Goal: Information Seeking & Learning: Learn about a topic

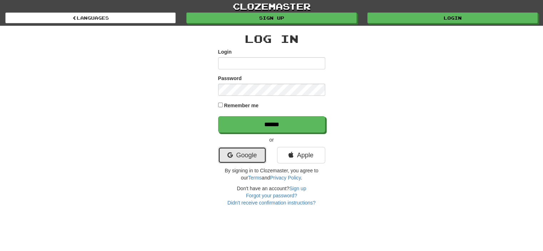
click at [237, 154] on link "Google" at bounding box center [242, 155] width 48 height 16
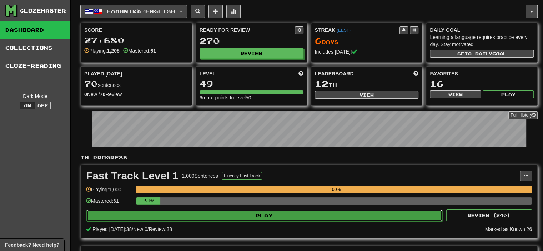
click at [374, 209] on button "Play" at bounding box center [264, 215] width 356 height 12
select select "**"
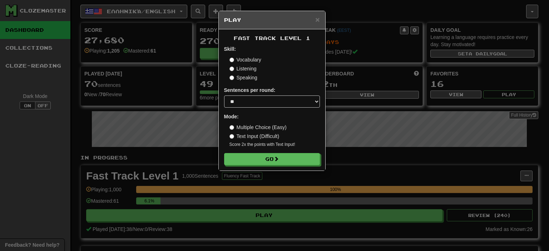
click at [374, 196] on div "× Play Fast Track Level 1 Skill: Vocabulary Listening Speaking Sentences per ro…" at bounding box center [274, 125] width 549 height 251
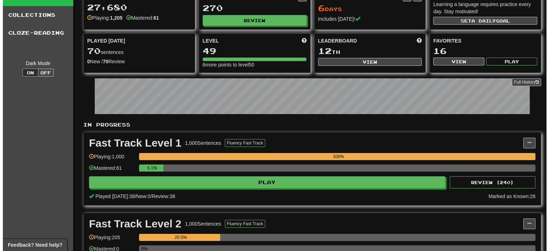
scroll to position [143, 0]
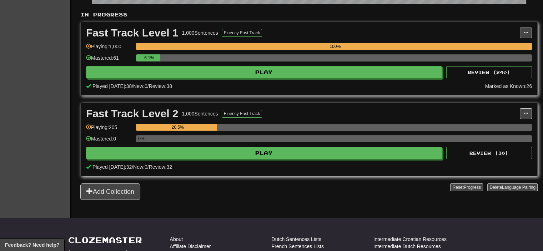
click at [342, 158] on div "Fast Track Level 2 1,000 Sentences Fluency Fast Track Manage Sentences Unpin fr…" at bounding box center [309, 139] width 457 height 73
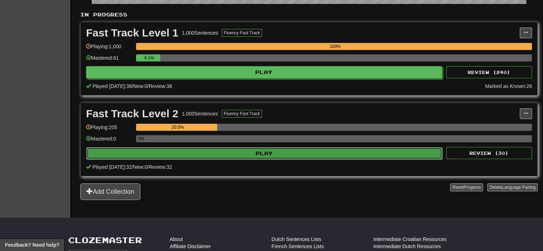
click at [342, 153] on button "Play" at bounding box center [264, 153] width 356 height 12
select select "**"
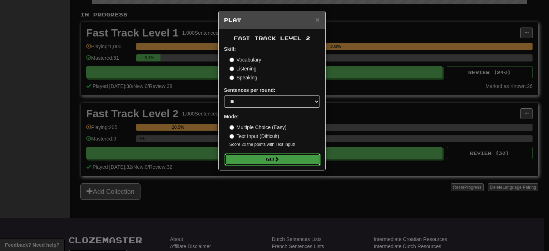
click at [303, 158] on button "Go" at bounding box center [272, 159] width 96 height 12
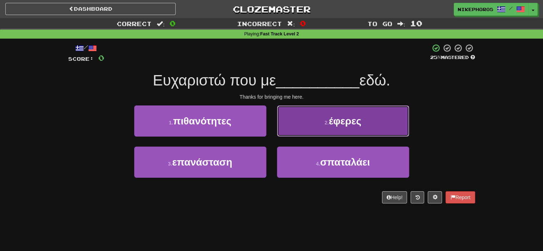
click at [327, 114] on button "2 . έφερες" at bounding box center [343, 120] width 132 height 31
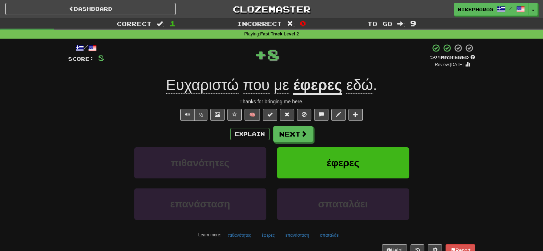
click at [384, 100] on div "Thanks for bringing me here." at bounding box center [271, 101] width 407 height 7
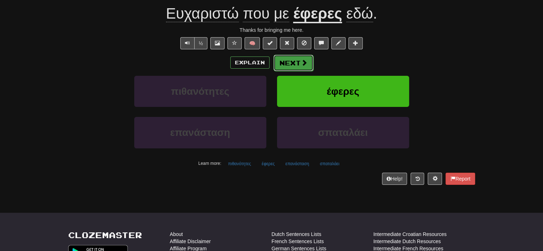
click at [305, 63] on span at bounding box center [304, 62] width 6 height 6
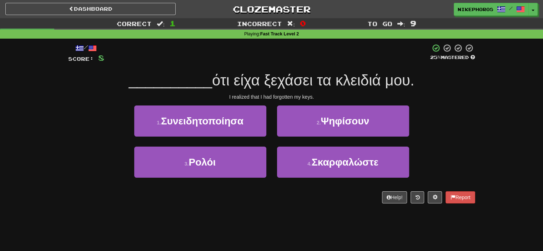
click at [305, 68] on div "/ Score: 8 25 % Mastered __________ ότι είχα ξεχάσει τα κλειδιά μου. I realized…" at bounding box center [271, 124] width 407 height 160
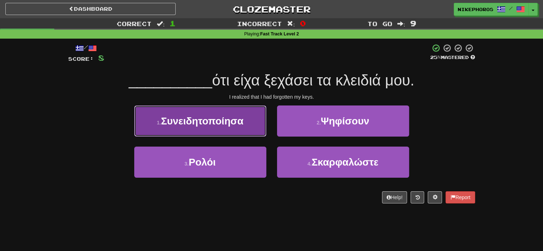
click at [261, 119] on button "1 . Συνειδητοποίησα" at bounding box center [200, 120] width 132 height 31
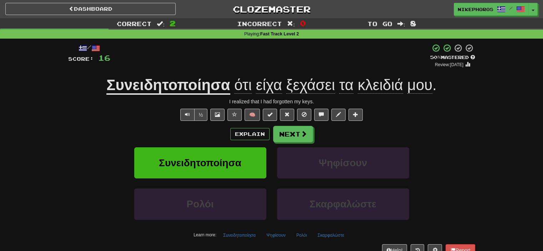
click at [440, 113] on div "½ 🧠" at bounding box center [271, 115] width 407 height 12
click at [269, 89] on span "είχα" at bounding box center [269, 84] width 26 height 17
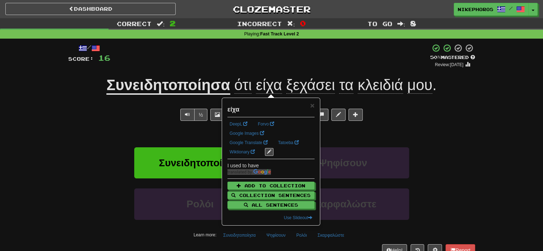
click at [273, 72] on div "/ Score: 16 + 8 50 % Mastered Review: 2025-09-27 Συνειδητοποίησα ότι είχα ξεχάσ…" at bounding box center [271, 150] width 407 height 212
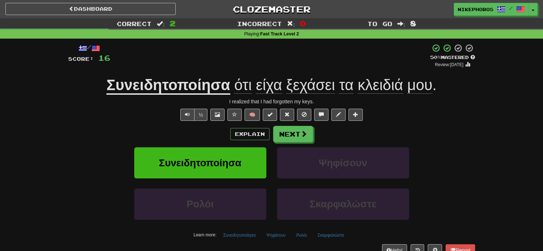
click at [273, 72] on div "/ Score: 16 + 8 50 % Mastered Review: 2025-09-27 Συνειδητοποίησα ότι είχα ξεχάσ…" at bounding box center [271, 150] width 407 height 212
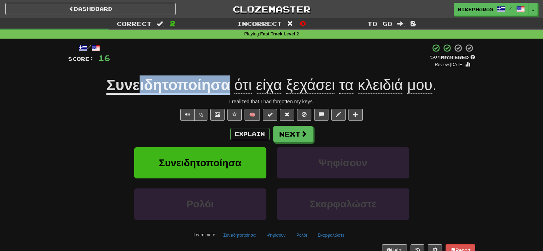
drag, startPoint x: 141, startPoint y: 85, endPoint x: 232, endPoint y: 88, distance: 90.1
click at [232, 88] on span "Συνειδητοποίησα ότι είχα ξεχάσει τα κλειδιά μου ." at bounding box center [271, 85] width 330 height 18
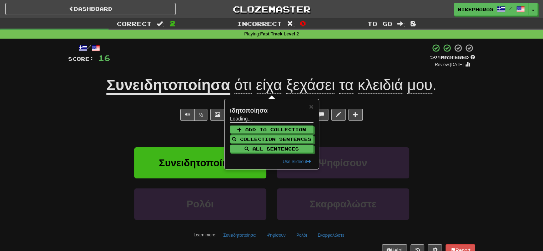
click at [231, 54] on div "+ 8" at bounding box center [270, 56] width 320 height 24
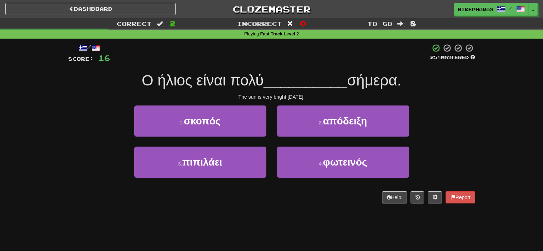
click at [285, 58] on div at bounding box center [270, 54] width 320 height 20
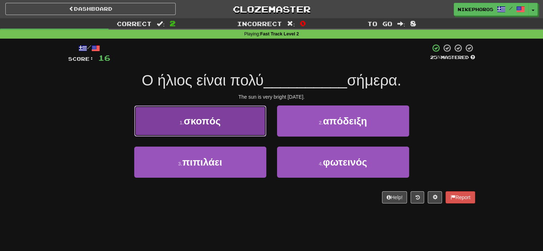
click at [225, 119] on button "1 . σκοπός" at bounding box center [200, 120] width 132 height 31
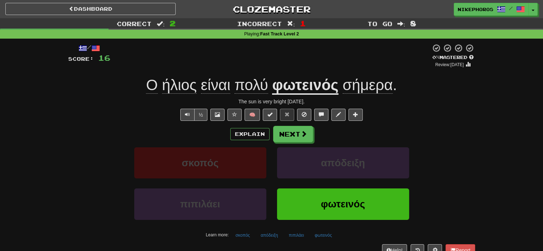
click at [313, 140] on div "Explain Next" at bounding box center [271, 134] width 407 height 16
click at [312, 136] on button "Next" at bounding box center [294, 134] width 40 height 16
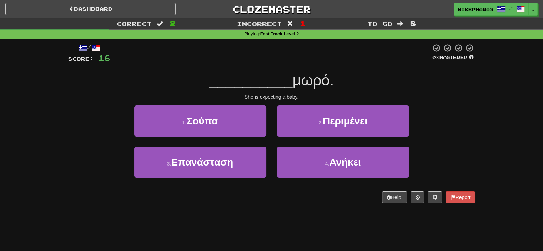
click at [312, 90] on div "__________ μωρό." at bounding box center [271, 81] width 407 height 20
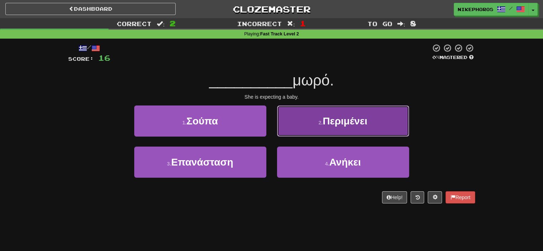
click at [332, 127] on button "2 . Περιμένει" at bounding box center [343, 120] width 132 height 31
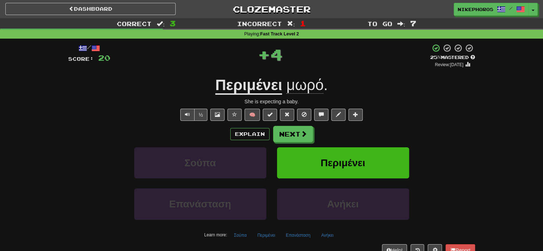
click at [263, 88] on u "Περιμένει" at bounding box center [248, 85] width 67 height 18
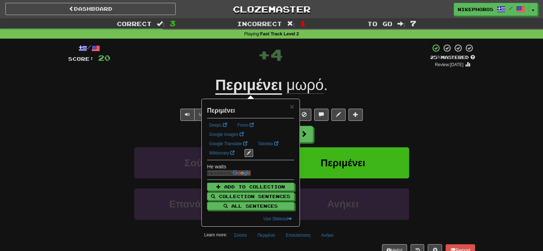
click at [403, 93] on div "Περιμένει μωρό ." at bounding box center [271, 85] width 407 height 20
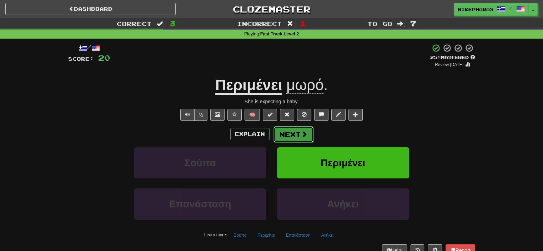
click at [298, 132] on button "Next" at bounding box center [294, 134] width 40 height 16
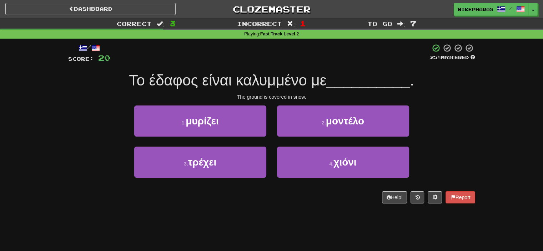
click at [459, 99] on div "The ground is covered in snow." at bounding box center [271, 96] width 407 height 7
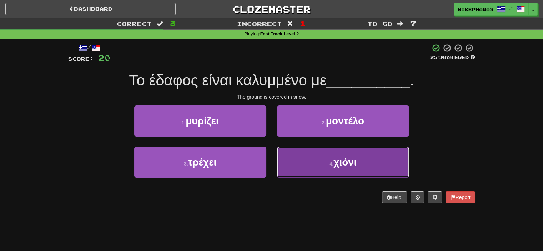
click at [385, 158] on button "4 . χιόνι" at bounding box center [343, 161] width 132 height 31
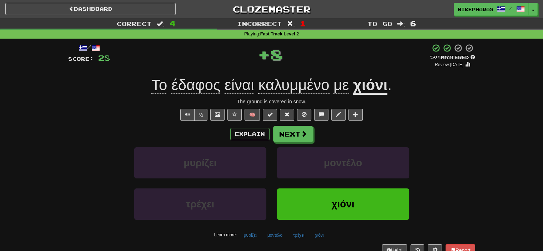
click at [388, 82] on span "." at bounding box center [390, 84] width 4 height 17
click at [386, 91] on u "χιόνι" at bounding box center [370, 85] width 35 height 18
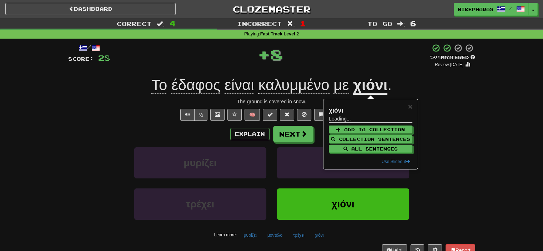
click at [437, 100] on div "The ground is covered in snow." at bounding box center [271, 101] width 407 height 7
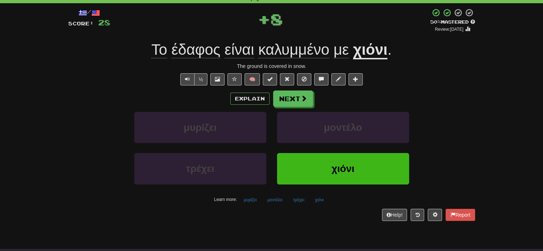
scroll to position [71, 0]
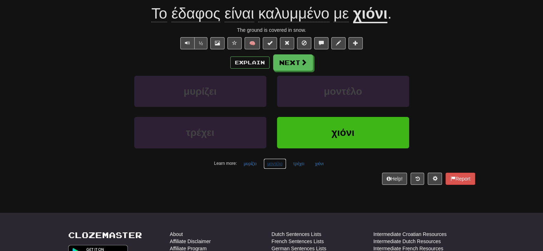
click at [272, 163] on button "μοντέλο" at bounding box center [275, 163] width 23 height 11
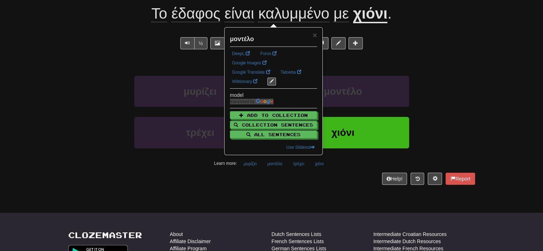
click at [274, 180] on div "Help! Report" at bounding box center [271, 179] width 407 height 12
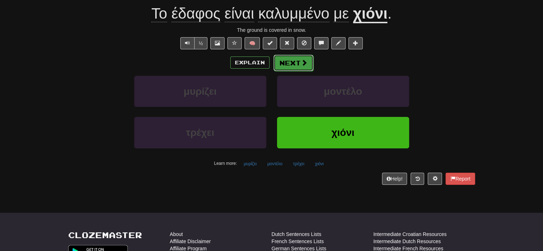
click at [294, 68] on button "Next" at bounding box center [294, 63] width 40 height 16
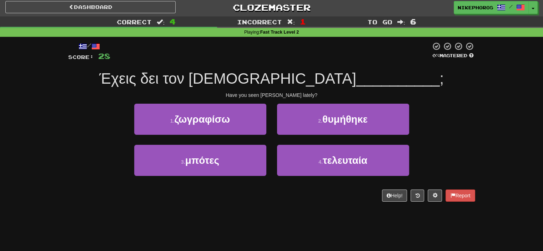
scroll to position [0, 0]
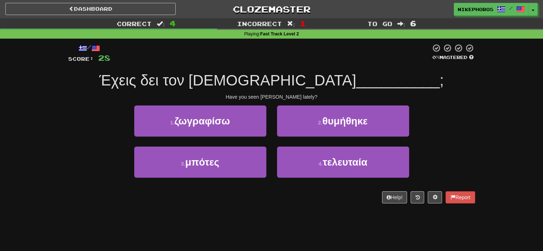
click at [357, 72] on span "__________" at bounding box center [399, 80] width 84 height 17
click at [287, 78] on span "Έχεις δει τον Σαμ" at bounding box center [227, 80] width 257 height 17
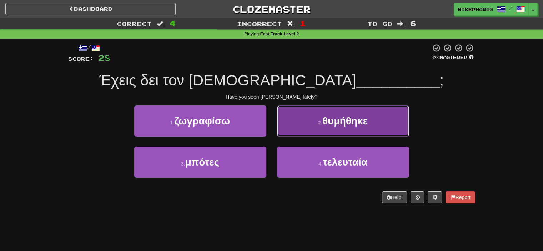
click at [338, 127] on button "2 . θυμήθηκε" at bounding box center [343, 120] width 132 height 31
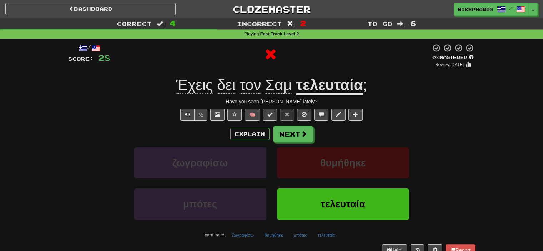
click at [339, 89] on u "τελευταία" at bounding box center [329, 85] width 67 height 18
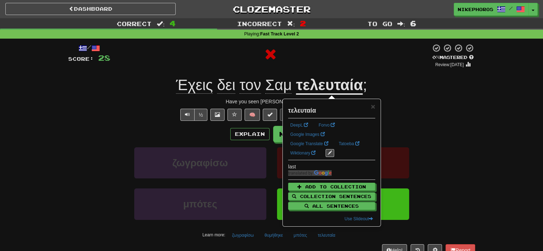
click at [397, 88] on div "Έχεις δει τον Σαμ τελευταία ;" at bounding box center [271, 85] width 407 height 20
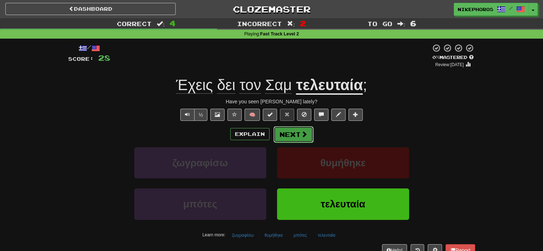
click at [309, 138] on button "Next" at bounding box center [294, 134] width 40 height 16
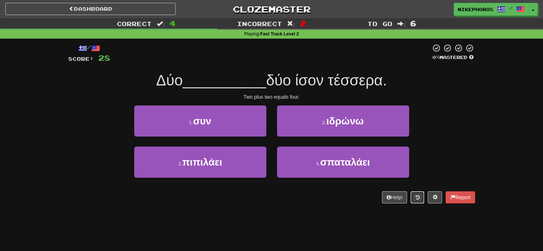
click at [418, 198] on icon at bounding box center [418, 197] width 4 height 5
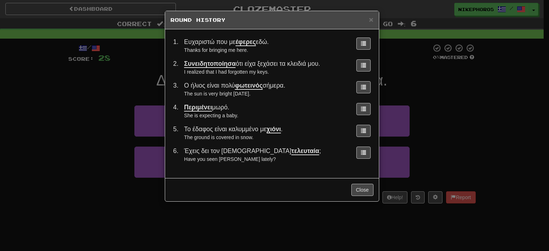
click at [251, 146] on td "Έχεις δει τον Σαμ τελευταία ; Have you seen Sam lately?" at bounding box center [265, 155] width 169 height 22
click at [250, 145] on td "Έχεις δει τον Σαμ τελευταία ; Have you seen Sam lately?" at bounding box center [265, 155] width 169 height 22
click at [396, 125] on div "× Round History 1 . Ευχαριστώ που με έφερες εδώ. Thanks for bringing me here. 2…" at bounding box center [274, 125] width 549 height 251
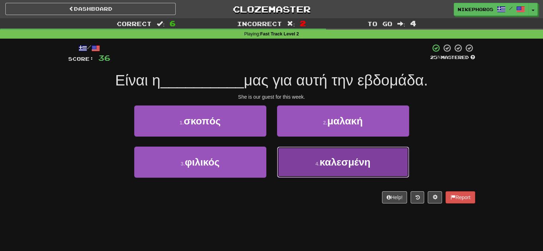
click at [359, 162] on span "καλεσμένη" at bounding box center [345, 161] width 51 height 11
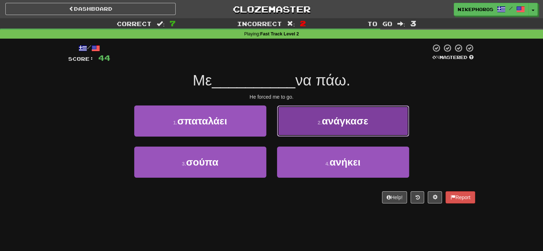
click at [369, 112] on button "2 . ανάγκασε" at bounding box center [343, 120] width 132 height 31
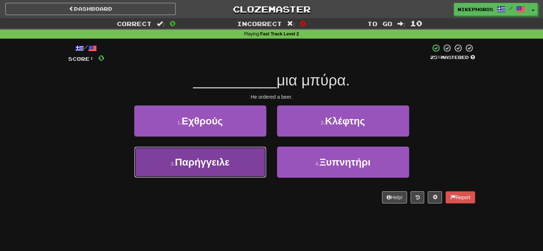
click at [259, 164] on button "3 . Παρήγγειλε" at bounding box center [200, 161] width 132 height 31
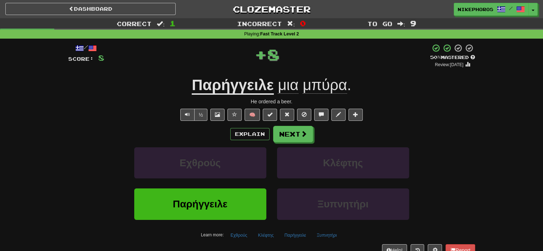
click at [242, 86] on u "Παρήγγειλε" at bounding box center [233, 85] width 82 height 18
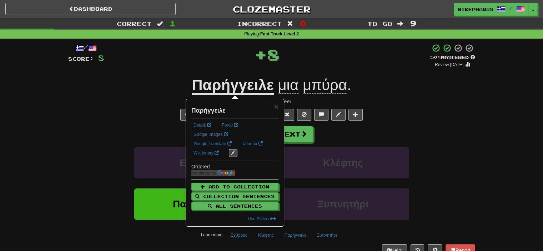
click at [282, 68] on div "/ Score: 8 + 8 50 % Mastered Review: 2025-09-27 Παρήγγειλε μια μπύρα . He order…" at bounding box center [271, 150] width 407 height 212
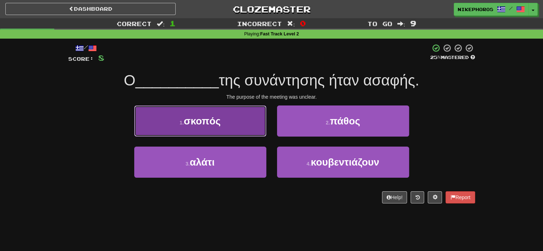
click at [186, 118] on span "σκοπός" at bounding box center [202, 120] width 37 height 11
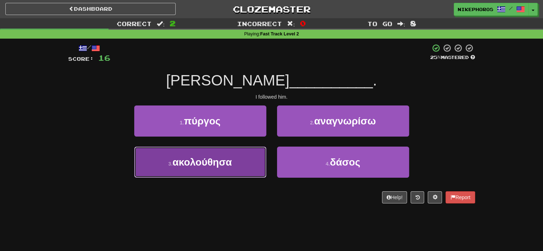
click at [181, 155] on button "3 . ακολούθησα" at bounding box center [200, 161] width 132 height 31
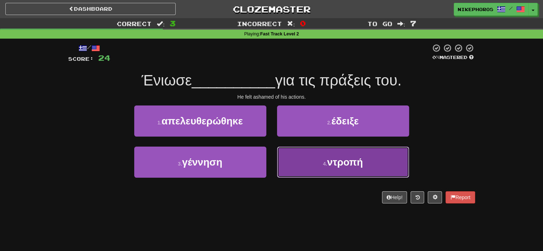
click at [319, 177] on button "4 . ντροπή" at bounding box center [343, 161] width 132 height 31
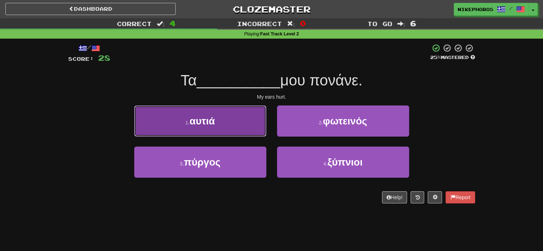
click at [198, 113] on button "1 . αυτιά" at bounding box center [200, 120] width 132 height 31
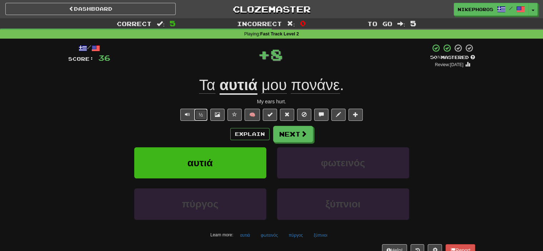
click at [198, 113] on button "½" at bounding box center [201, 115] width 14 height 12
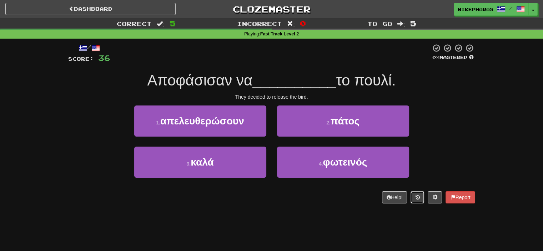
click at [415, 200] on button at bounding box center [418, 197] width 14 height 12
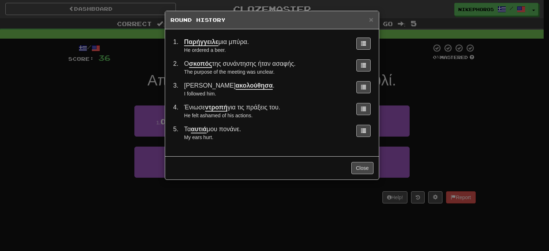
click at [457, 157] on div "× Round History 1 . Παρήγγειλε μια μπύρα. He ordered a beer. 2 . Ο σκοπός της σ…" at bounding box center [274, 125] width 549 height 251
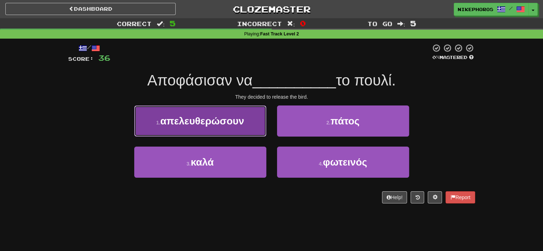
click at [203, 108] on button "1 . απελευθερώσουν" at bounding box center [200, 120] width 132 height 31
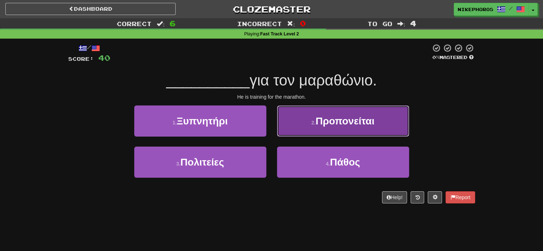
click at [344, 123] on span "Προπονείται" at bounding box center [345, 120] width 59 height 11
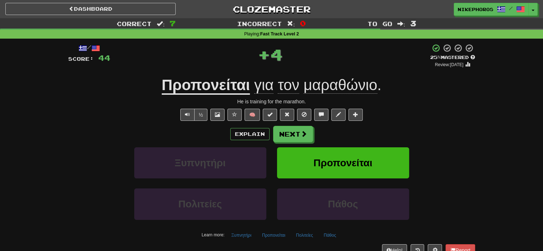
click at [232, 83] on u "Προπονείται" at bounding box center [206, 85] width 88 height 18
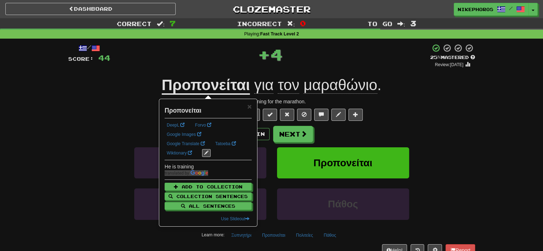
click at [299, 87] on span "τον" at bounding box center [288, 84] width 21 height 17
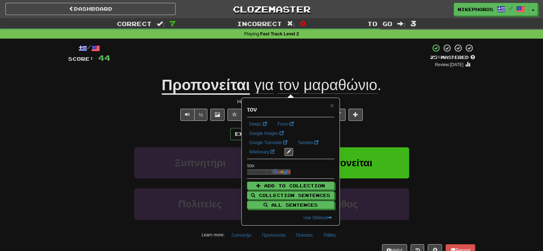
click at [296, 62] on div "+ 4" at bounding box center [270, 56] width 320 height 24
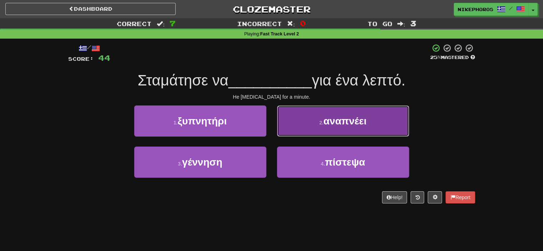
click at [362, 129] on button "2 . αναπνέει" at bounding box center [343, 120] width 132 height 31
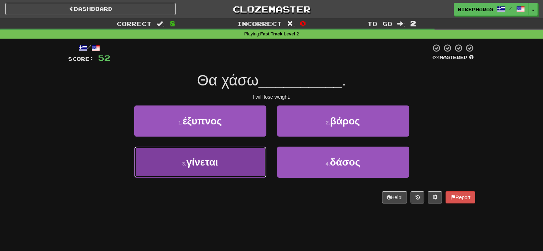
click at [182, 167] on button "3 . γίνεται" at bounding box center [200, 161] width 132 height 31
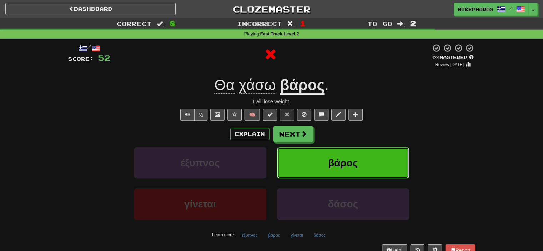
click at [339, 164] on span "βάρος" at bounding box center [343, 162] width 30 height 11
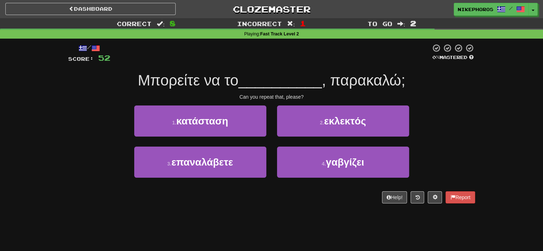
click at [302, 79] on span "__________" at bounding box center [281, 80] width 84 height 17
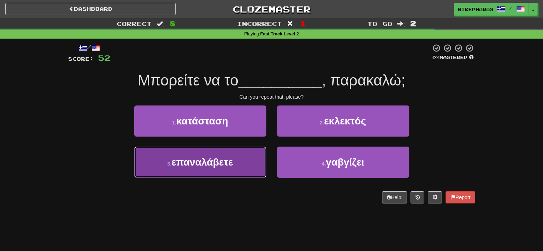
click at [252, 163] on button "3 . επαναλάβετε" at bounding box center [200, 161] width 132 height 31
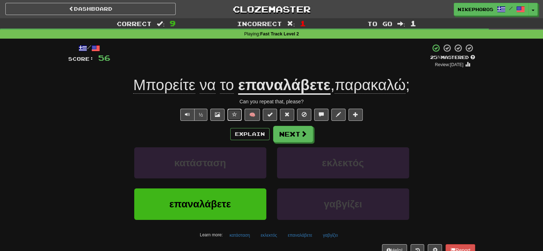
click at [232, 109] on button at bounding box center [235, 115] width 14 height 12
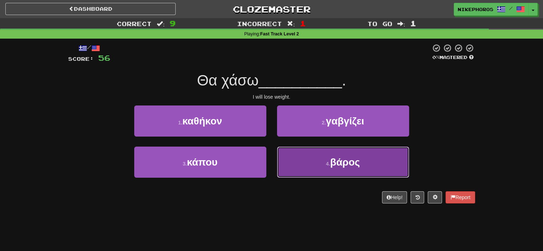
click at [353, 149] on button "4 . βάρος" at bounding box center [343, 161] width 132 height 31
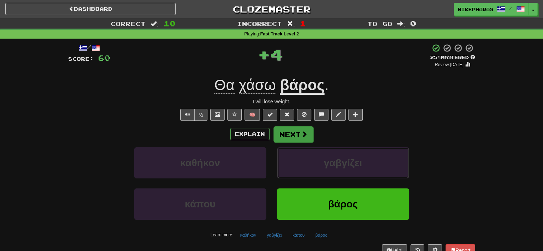
drag, startPoint x: 353, startPoint y: 149, endPoint x: 303, endPoint y: 137, distance: 51.1
click at [303, 137] on div "Explain Next καθήκον γαβγίζει κάπου βάρος Learn more: καθήκον γαβγίζει κάπου βά…" at bounding box center [271, 183] width 407 height 115
click at [303, 137] on span at bounding box center [304, 134] width 6 height 6
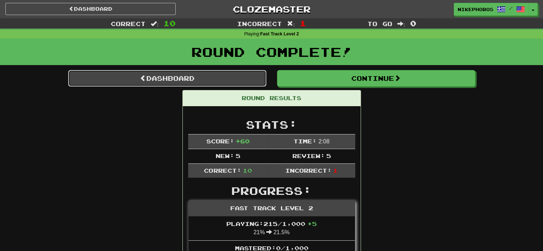
click at [226, 72] on link "Dashboard" at bounding box center [167, 78] width 198 height 16
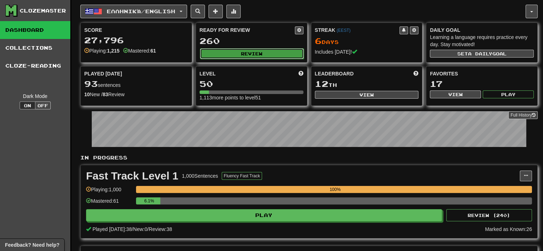
click at [277, 50] on button "Review" at bounding box center [252, 53] width 104 height 11
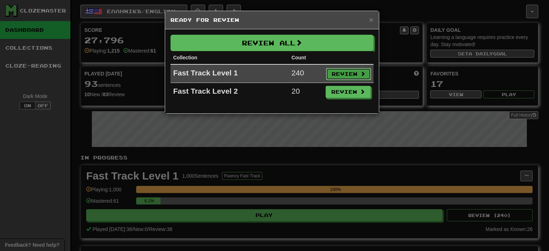
click at [350, 75] on button "Review" at bounding box center [348, 74] width 45 height 12
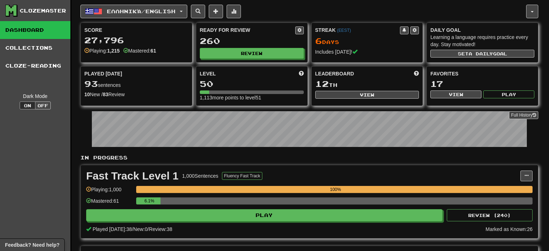
select select "**"
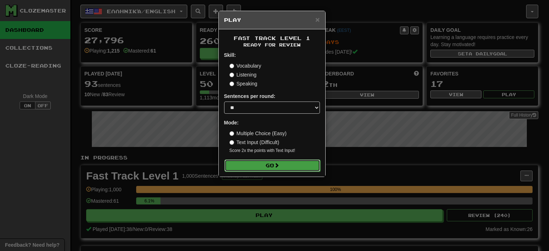
drag, startPoint x: 300, startPoint y: 164, endPoint x: 300, endPoint y: 156, distance: 8.2
click at [300, 164] on button "Go" at bounding box center [272, 165] width 96 height 12
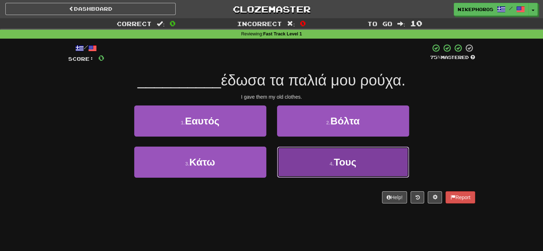
click at [353, 169] on button "4 . Τους" at bounding box center [343, 161] width 132 height 31
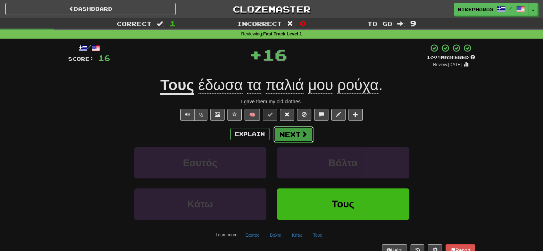
click at [302, 136] on span at bounding box center [304, 134] width 6 height 6
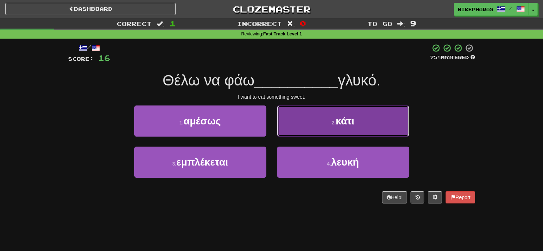
click at [395, 115] on button "2 . κάτι" at bounding box center [343, 120] width 132 height 31
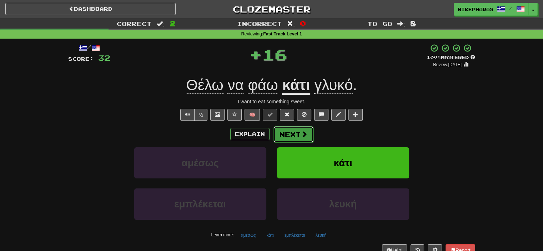
click at [282, 136] on button "Next" at bounding box center [294, 134] width 40 height 16
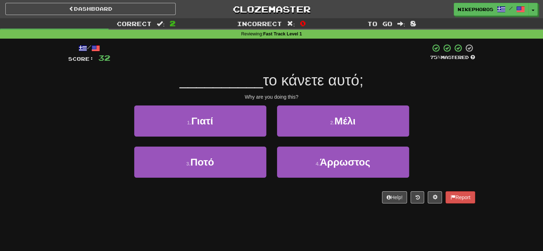
click at [274, 81] on span "το κάνετε αυτό;" at bounding box center [313, 80] width 100 height 17
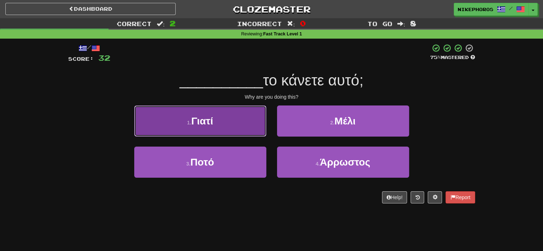
click at [233, 119] on button "1 . Γιατί" at bounding box center [200, 120] width 132 height 31
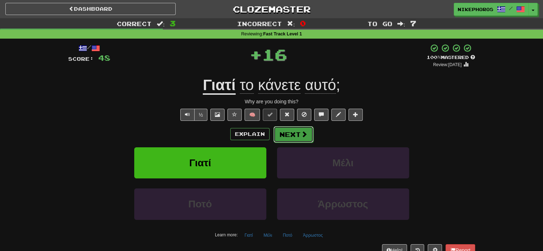
click at [303, 134] on span at bounding box center [304, 134] width 6 height 6
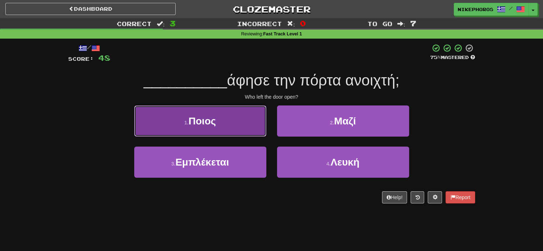
click at [229, 115] on button "1 . Ποιος" at bounding box center [200, 120] width 132 height 31
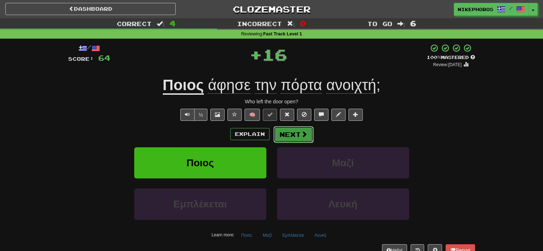
click at [285, 135] on button "Next" at bounding box center [294, 134] width 40 height 16
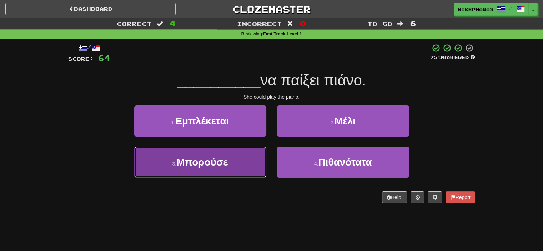
click at [227, 161] on span "Μπορούσε" at bounding box center [201, 161] width 51 height 11
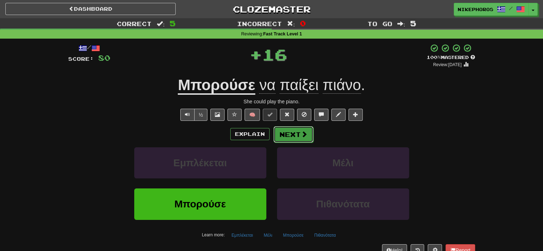
click at [285, 135] on button "Next" at bounding box center [294, 134] width 40 height 16
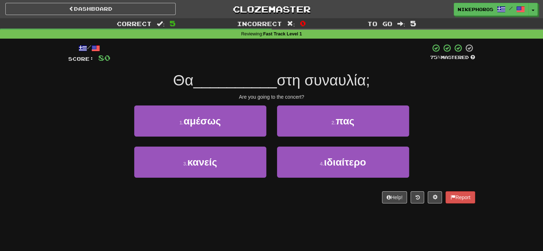
click at [292, 76] on span "στη συναυλία;" at bounding box center [323, 80] width 93 height 17
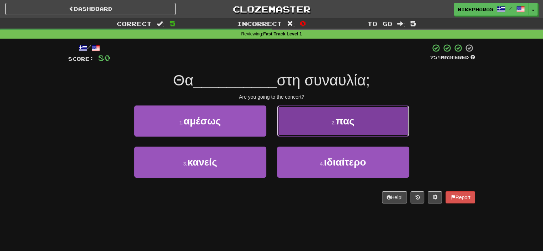
click at [318, 122] on button "2 . πας" at bounding box center [343, 120] width 132 height 31
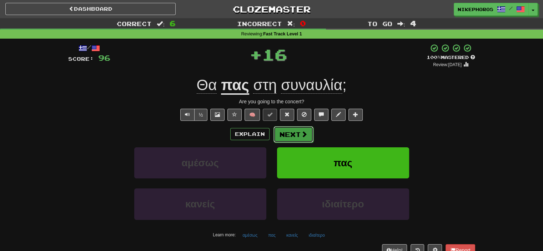
click at [296, 138] on button "Next" at bounding box center [294, 134] width 40 height 16
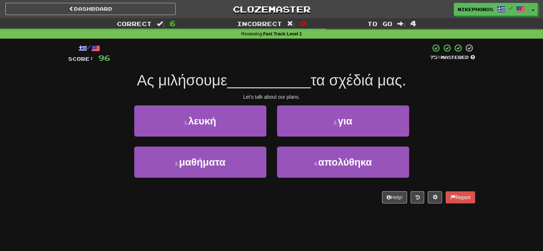
click at [287, 56] on div at bounding box center [270, 54] width 320 height 20
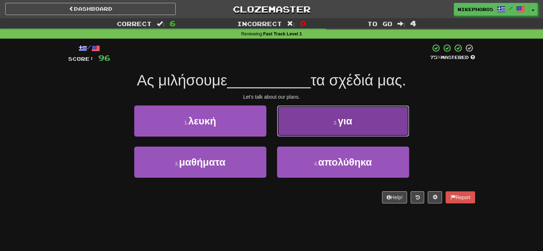
click at [340, 118] on span "για" at bounding box center [345, 120] width 15 height 11
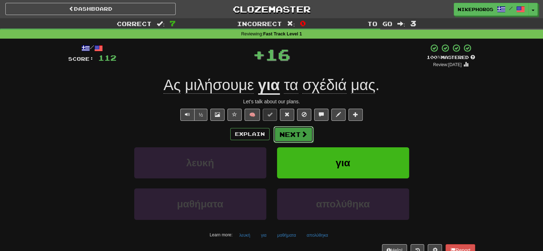
click at [310, 135] on button "Next" at bounding box center [294, 134] width 40 height 16
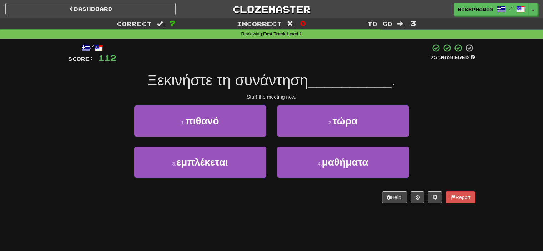
click at [302, 81] on span "Ξεκινήστε τη συνάντηση" at bounding box center [228, 80] width 161 height 17
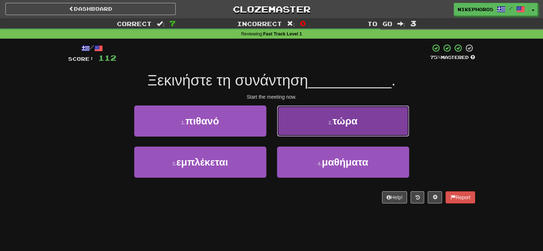
click at [341, 127] on button "2 . τώρα" at bounding box center [343, 120] width 132 height 31
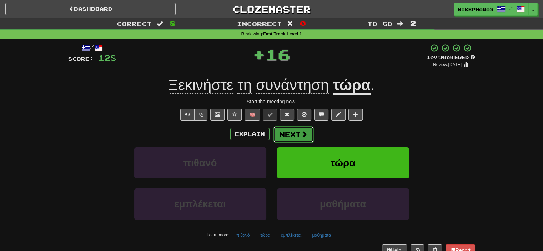
click at [302, 135] on span at bounding box center [304, 134] width 6 height 6
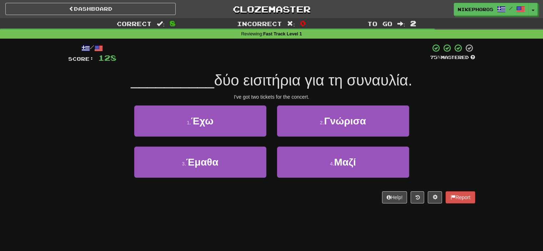
click at [300, 79] on span "δύο εισιτήρια για τη συναυλία." at bounding box center [313, 80] width 198 height 17
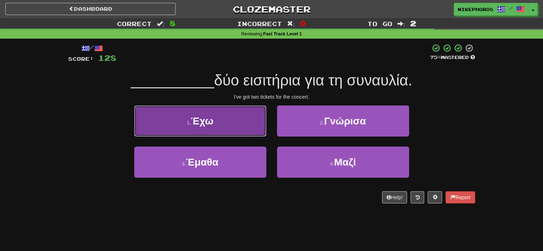
click at [256, 118] on button "1 . Έχω" at bounding box center [200, 120] width 132 height 31
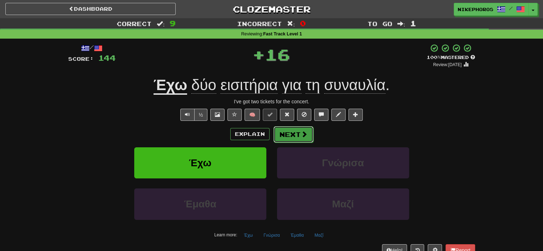
click at [293, 138] on button "Next" at bounding box center [294, 134] width 40 height 16
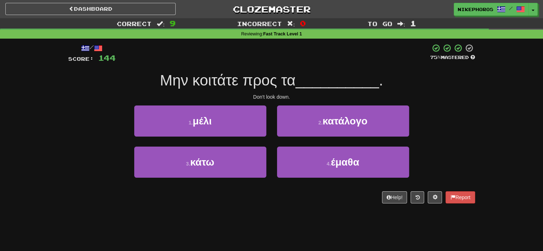
click at [297, 64] on div "/ Score: 144 75 % Mastered Μην κοιτάτε προς τα __________ . Don't look down. 1 …" at bounding box center [271, 124] width 407 height 160
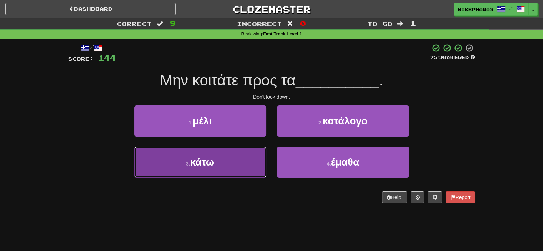
click at [209, 170] on button "3 . κάτω" at bounding box center [200, 161] width 132 height 31
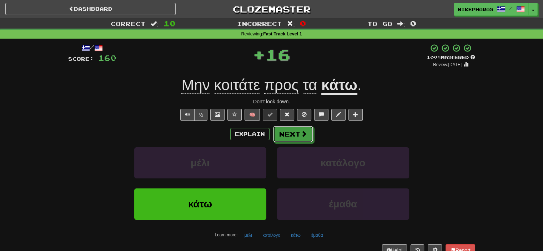
click at [293, 129] on button "Next" at bounding box center [293, 134] width 40 height 16
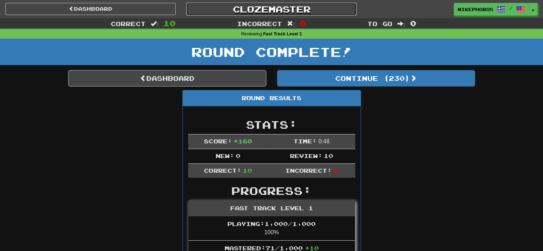
click at [290, 4] on link "Clozemaster" at bounding box center [271, 9] width 170 height 13
